Goal: Check status: Check status

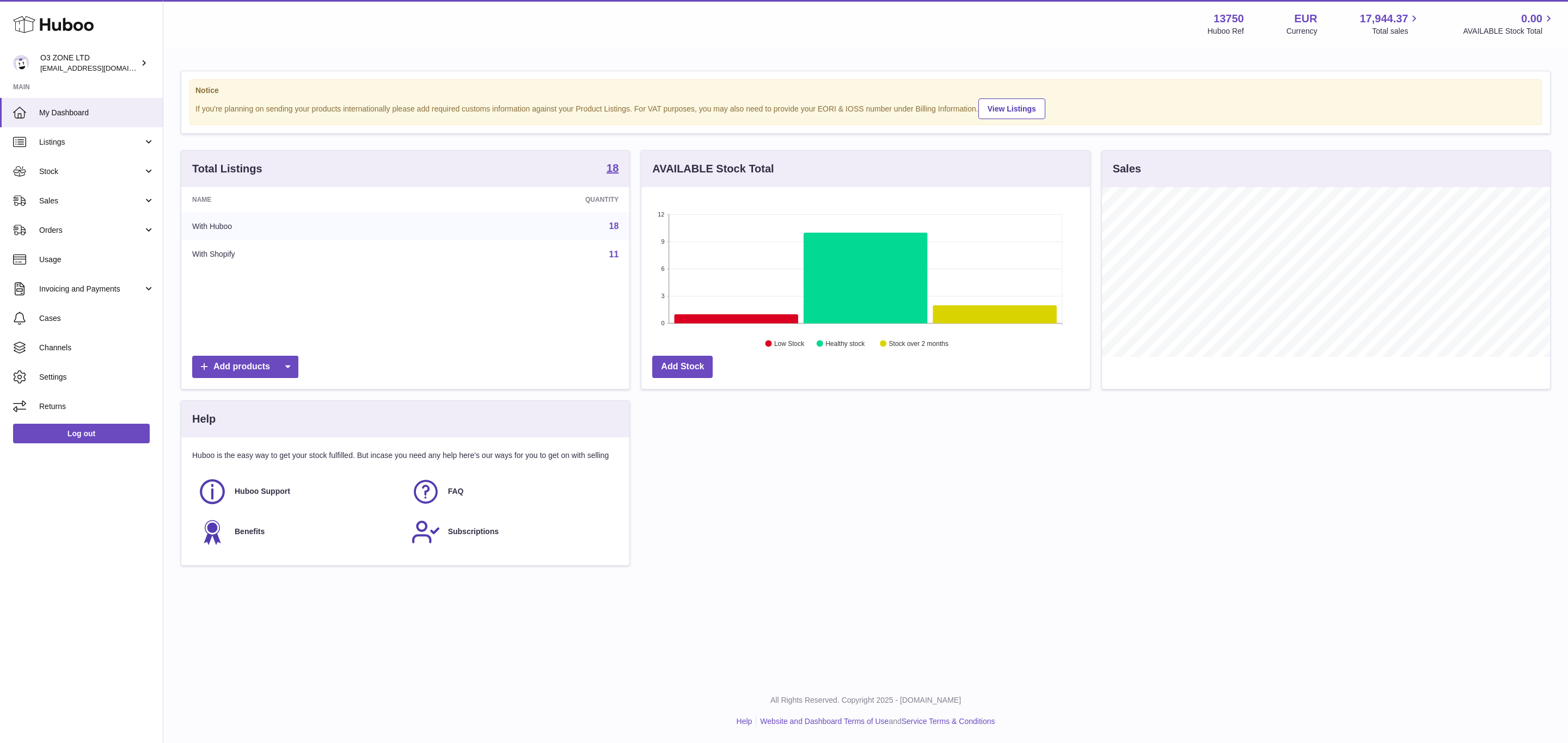
scroll to position [170, 448]
click at [69, 203] on span "Sales" at bounding box center [91, 201] width 104 height 10
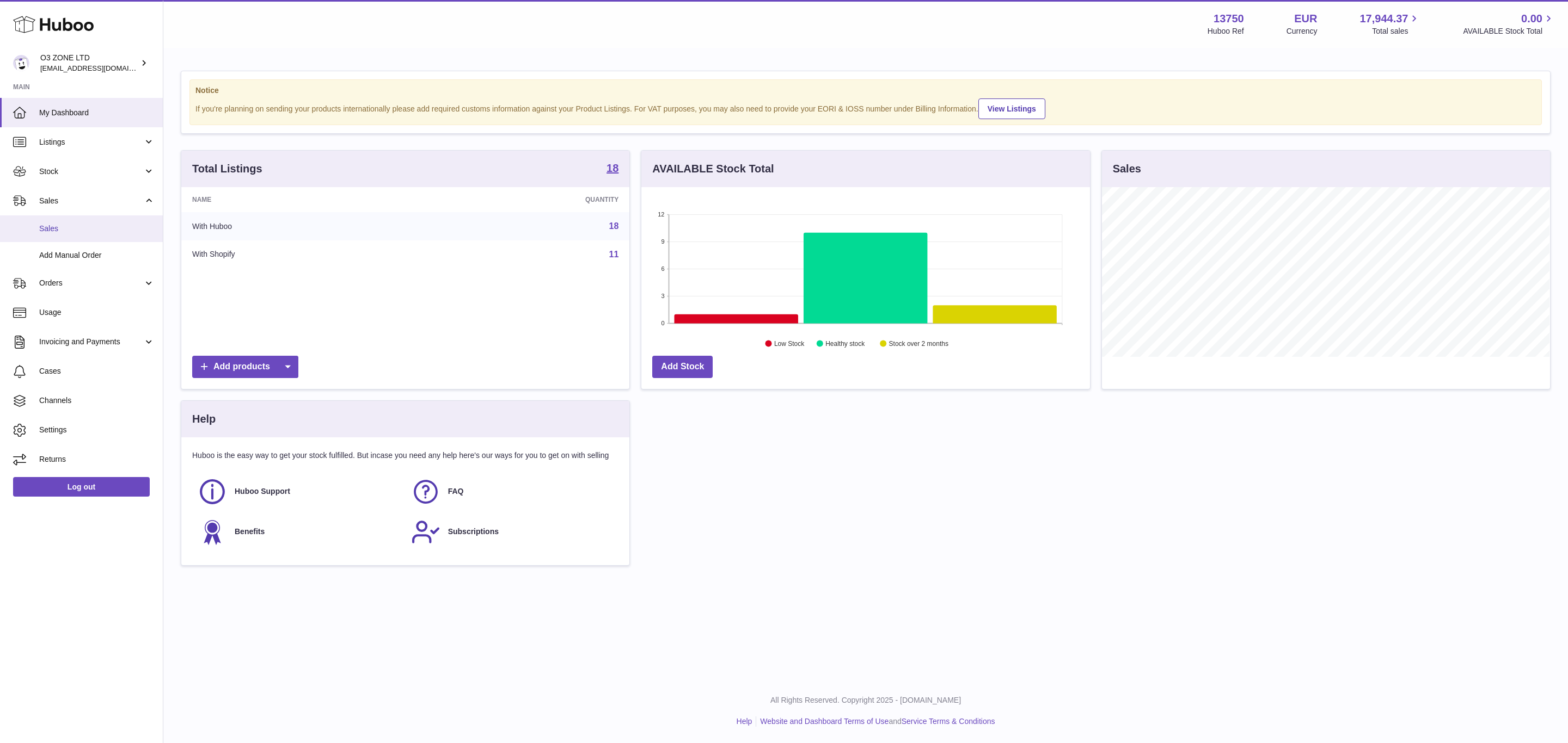
click at [77, 229] on span "Sales" at bounding box center [97, 229] width 116 height 10
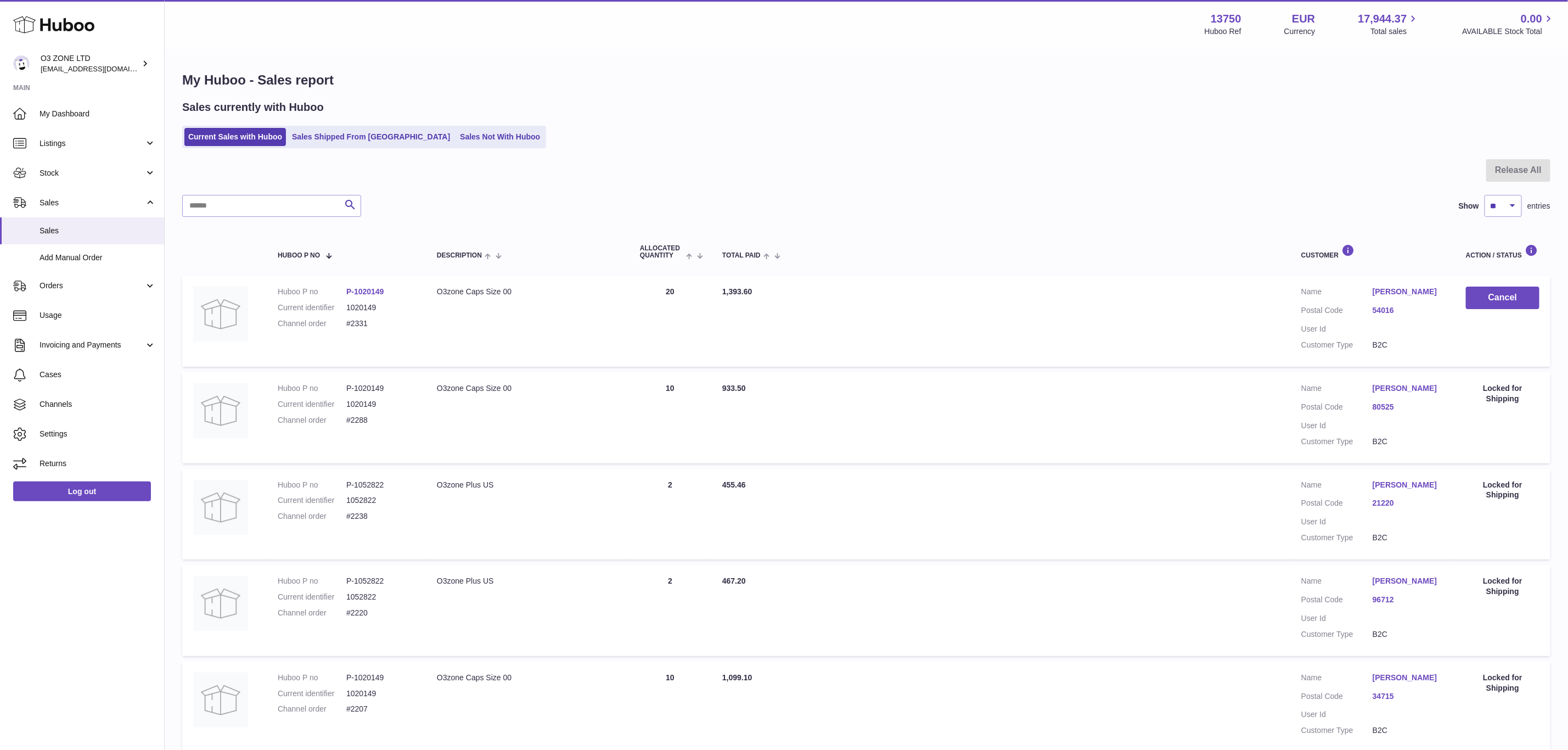
click at [461, 151] on div "My Huboo - Sales report Sales currently with Huboo Current Sales with Huboo Sal…" at bounding box center [866, 669] width 1404 height 1240
click at [455, 121] on div "Sales currently with Huboo Current Sales with Huboo Sales Shipped From Huboo Sa…" at bounding box center [866, 124] width 1368 height 49
click at [458, 132] on link "Sales Not With Huboo" at bounding box center [500, 137] width 88 height 18
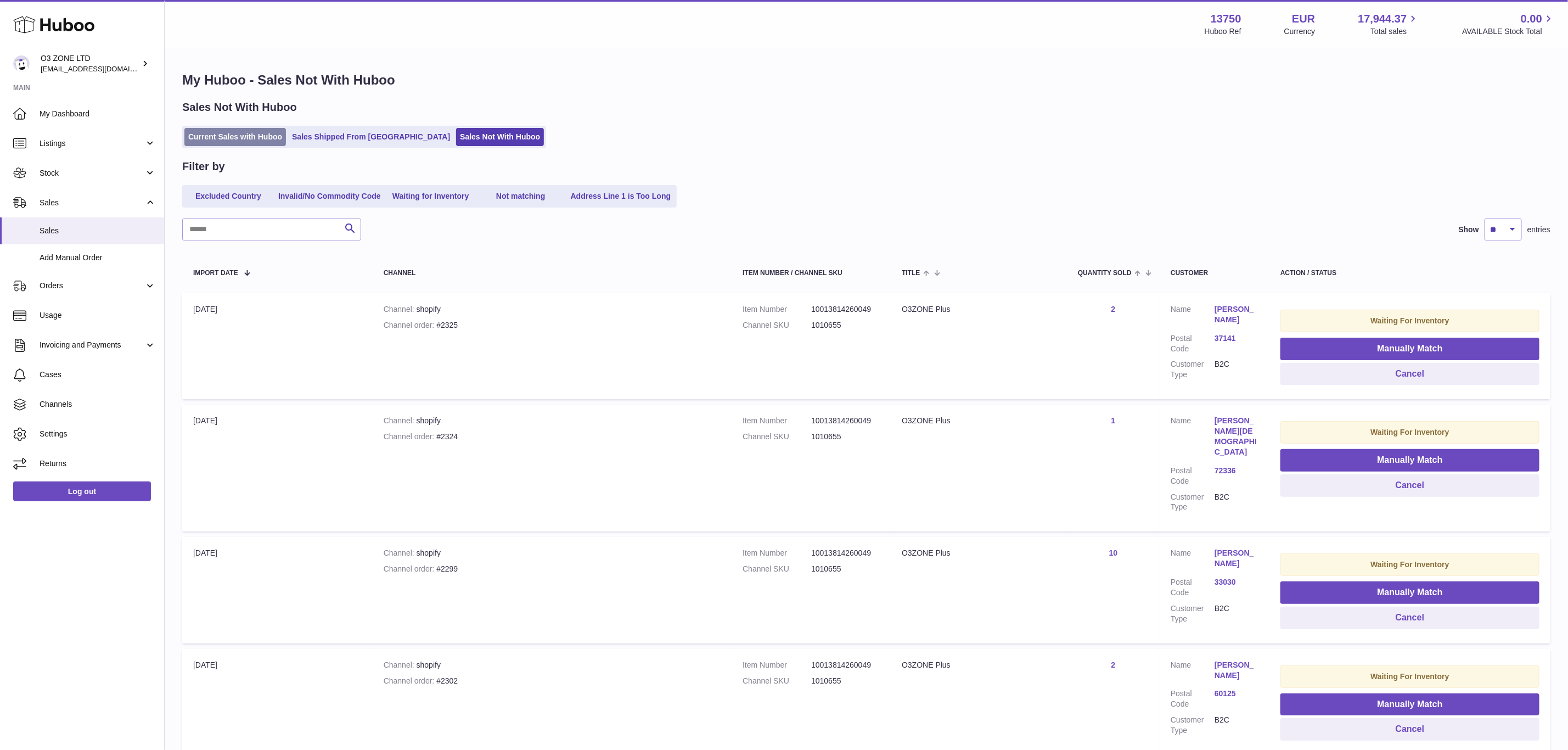
click at [198, 136] on link "Current Sales with Huboo" at bounding box center [235, 137] width 102 height 18
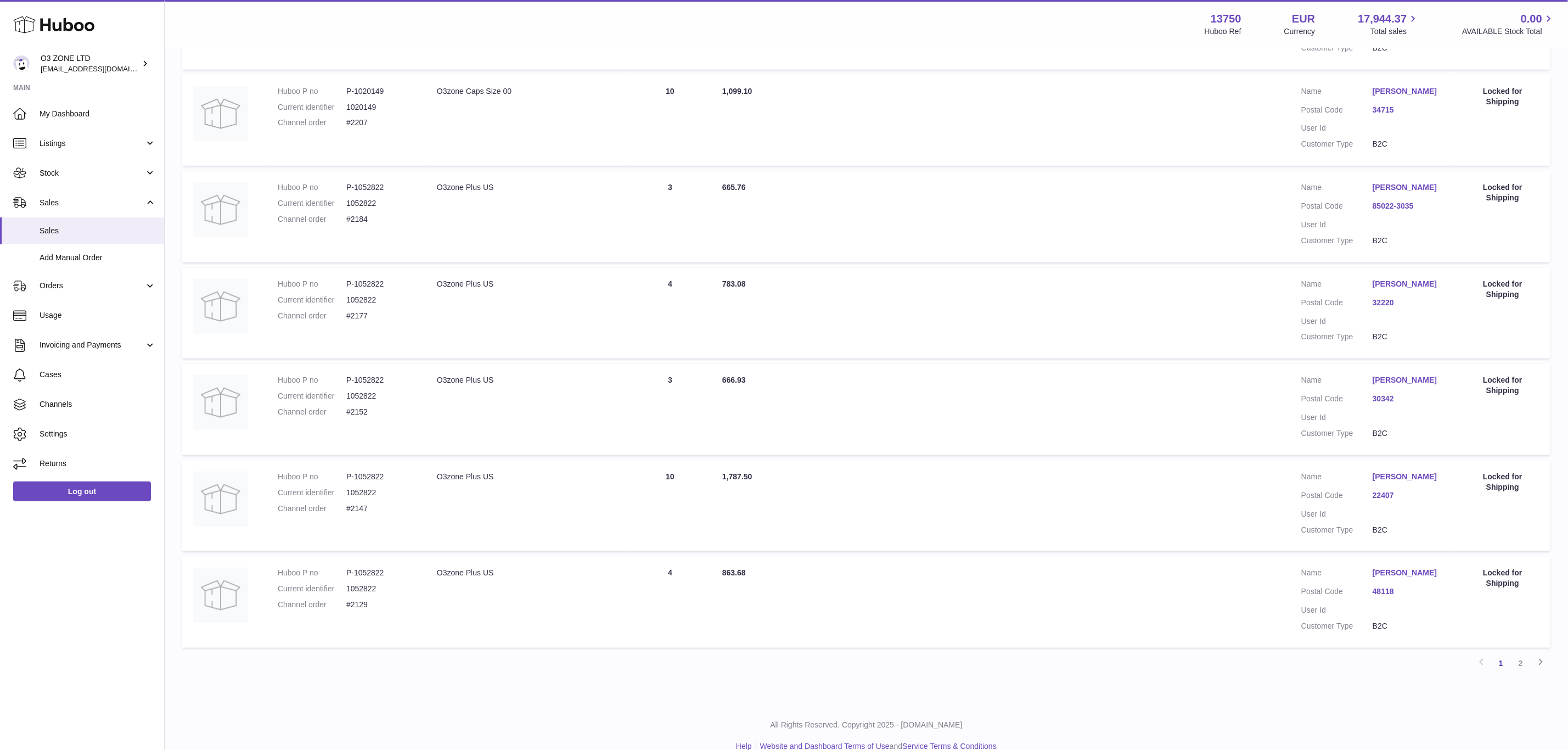
scroll to position [618, 0]
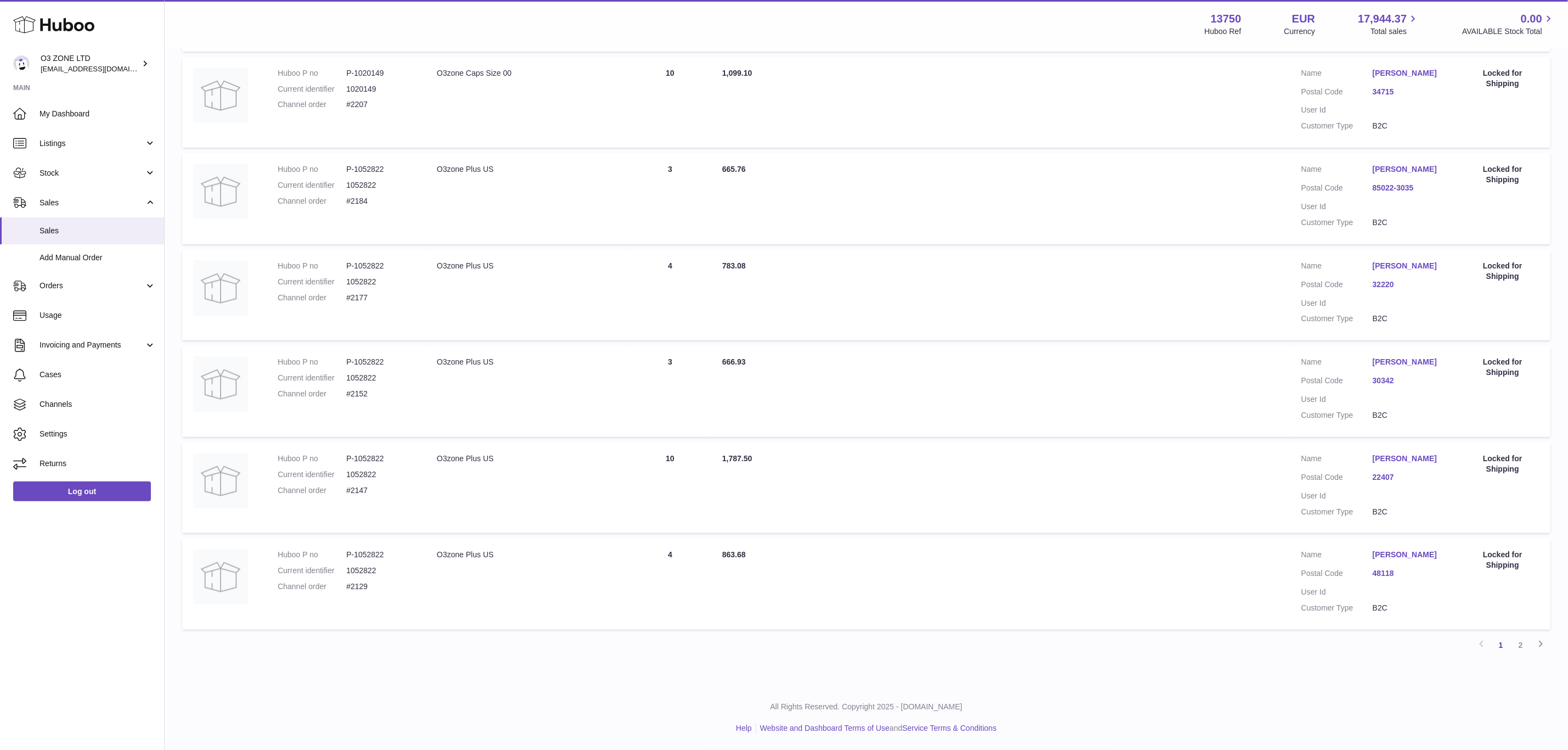
click at [1406, 464] on link "Pam Franklin" at bounding box center [1408, 459] width 71 height 10
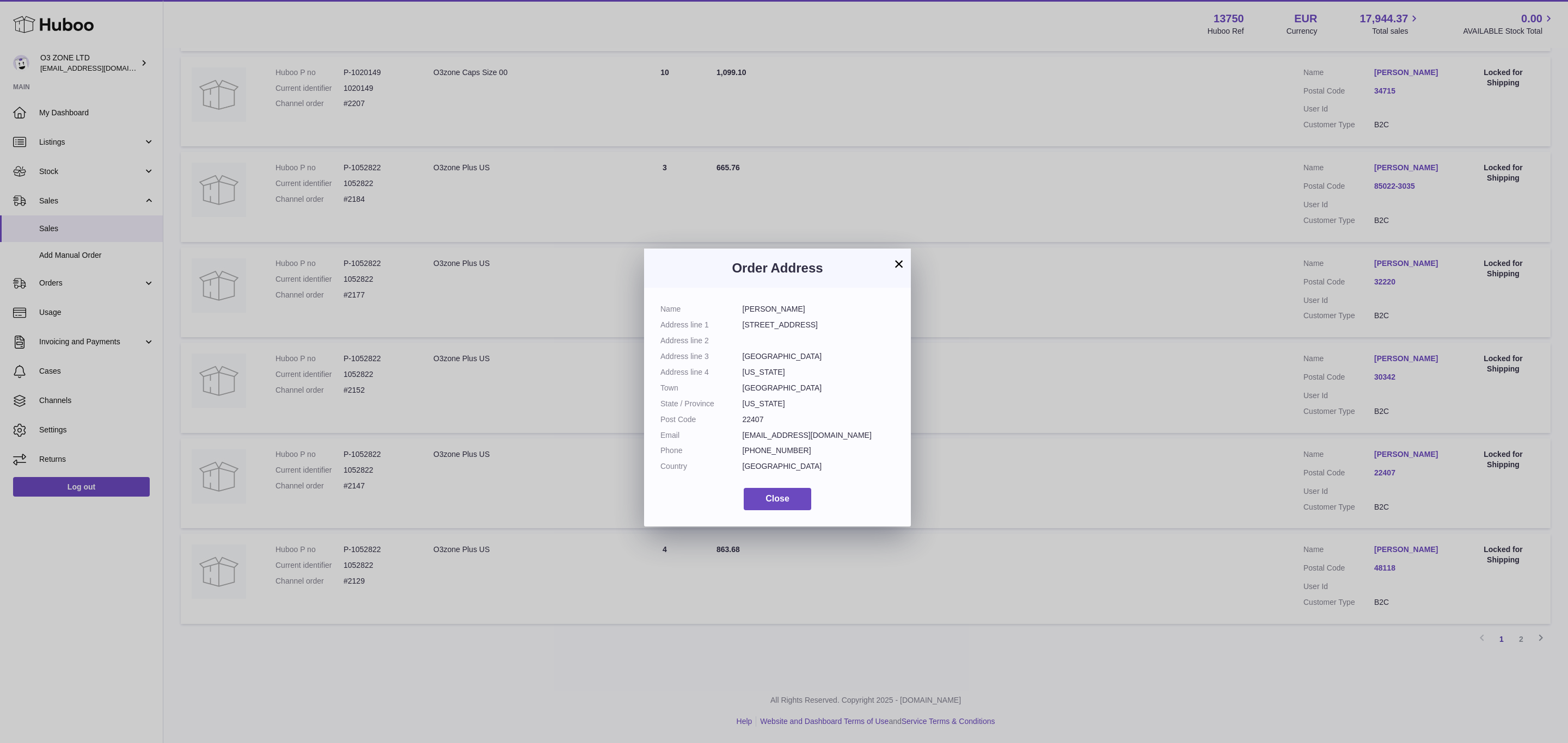
click at [929, 328] on div "× Order Address Name Pam Franklin Address line 1 5707 Caledonia Ct Address line…" at bounding box center [784, 388] width 1568 height 743
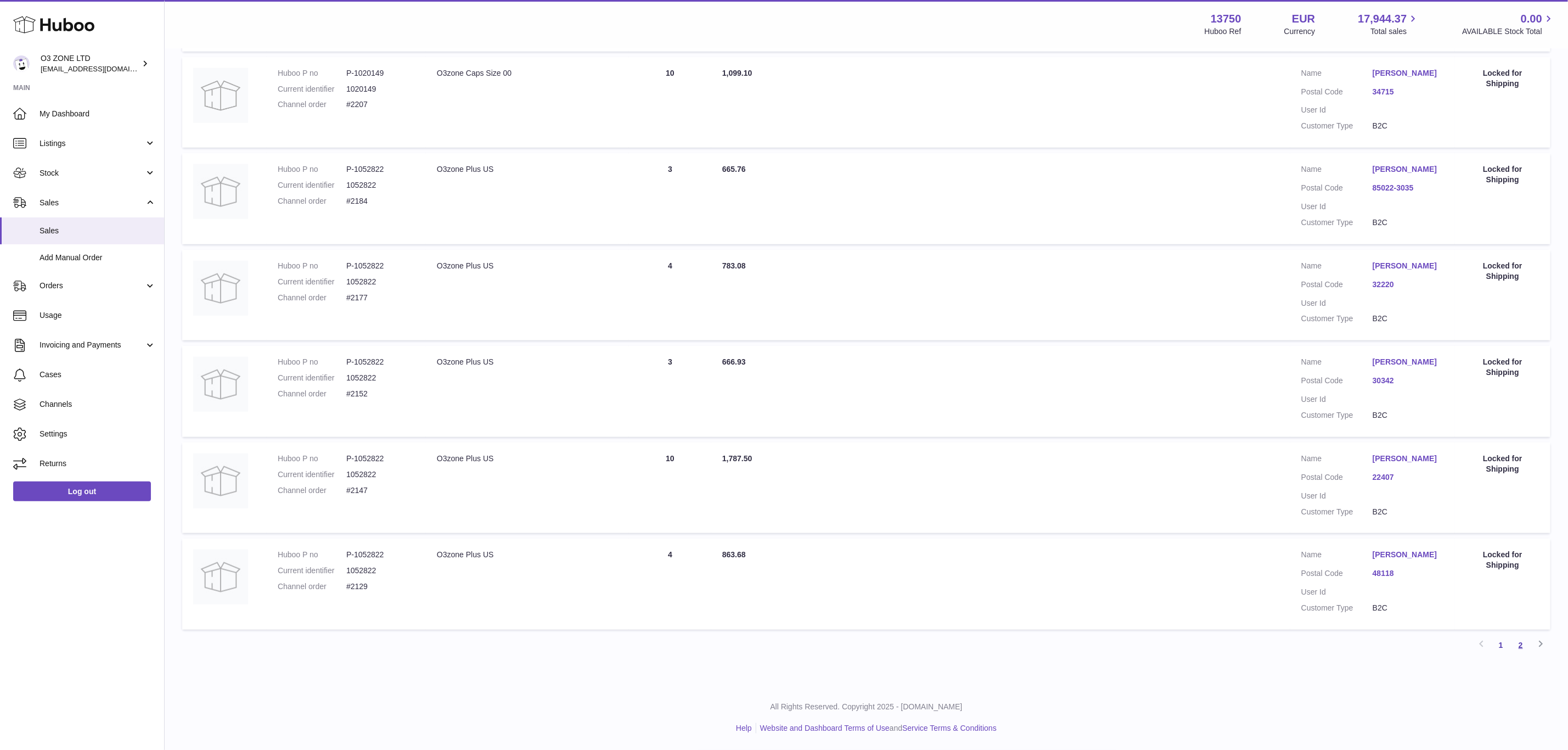
click at [1521, 646] on link "2" at bounding box center [1521, 645] width 20 height 20
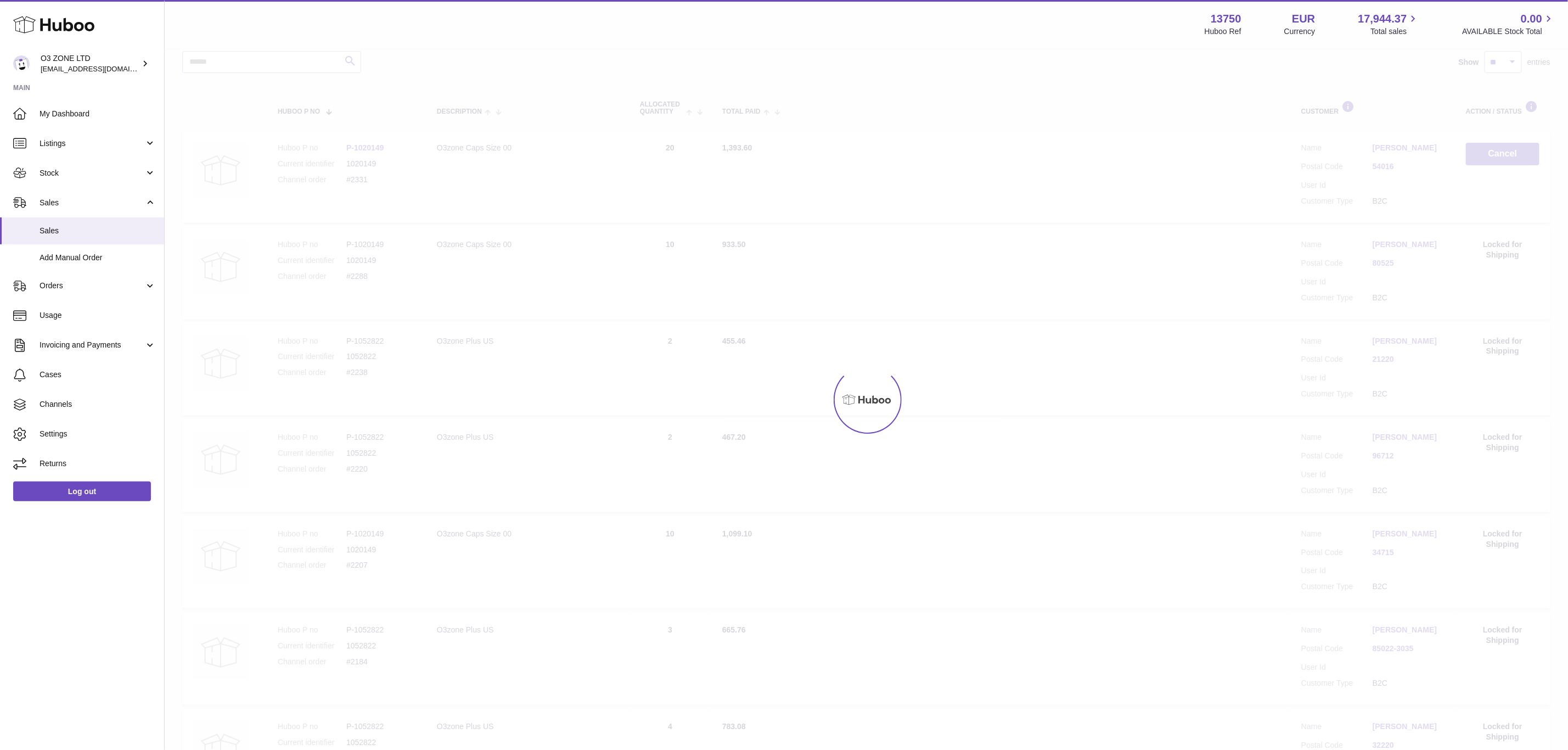
scroll to position [49, 0]
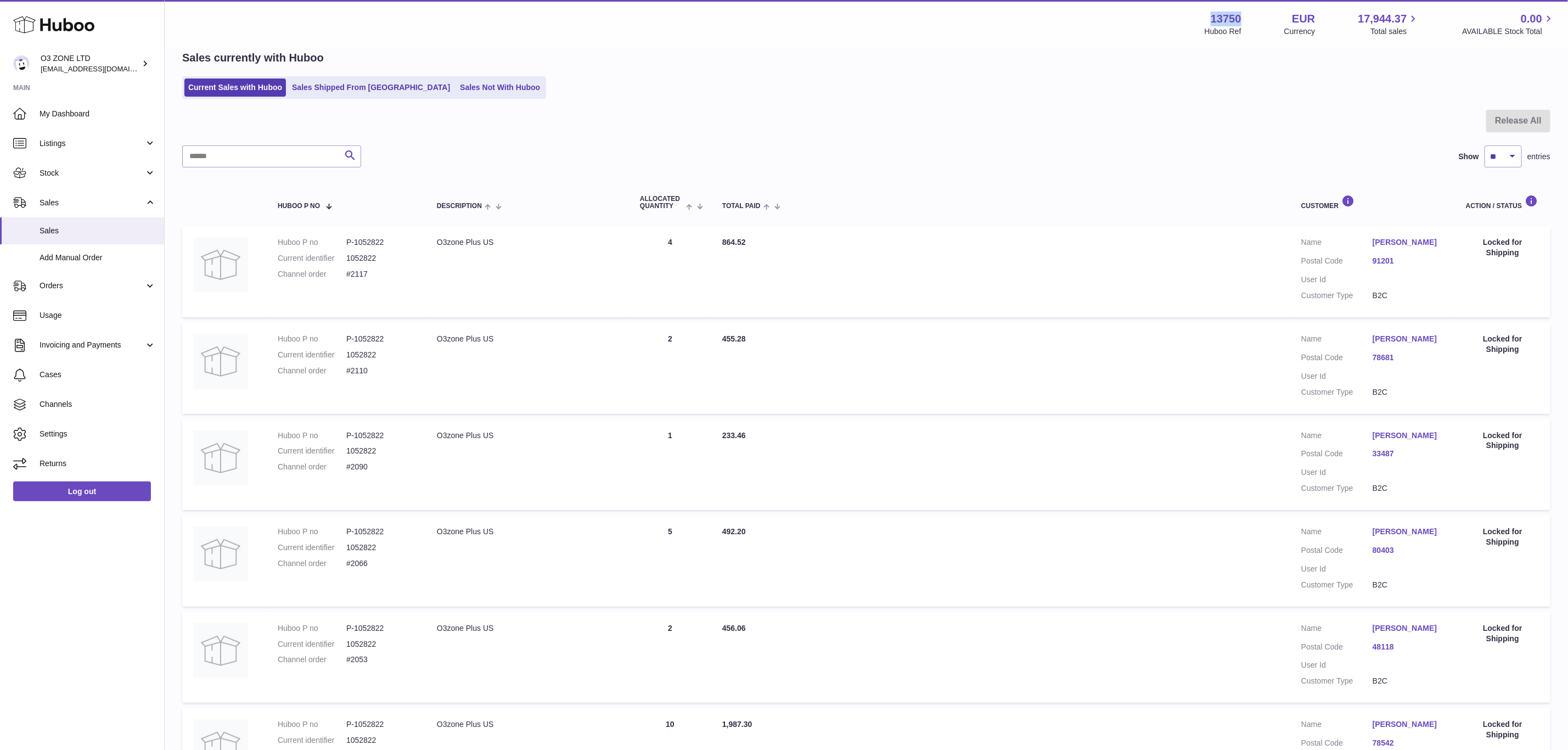
drag, startPoint x: 1240, startPoint y: 13, endPoint x: 1198, endPoint y: 14, distance: 42.0
click at [1205, 14] on div "13750 Huboo Ref EUR Currency 17,944.37 Total sales 0.00 AVAILABLE Stock Total" at bounding box center [1380, 24] width 350 height 26
copy strong "13750"
